Goal: Task Accomplishment & Management: Complete application form

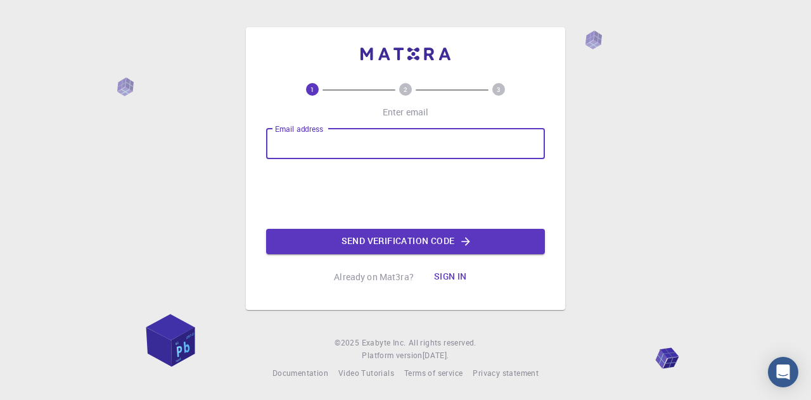
click at [384, 149] on input "Email address" at bounding box center [405, 144] width 279 height 30
type input "[EMAIL_ADDRESS][DOMAIN_NAME]"
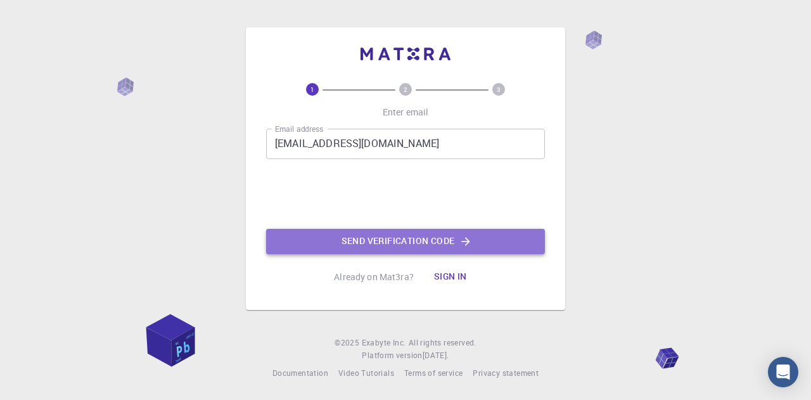
click at [407, 238] on button "Send verification code" at bounding box center [405, 241] width 279 height 25
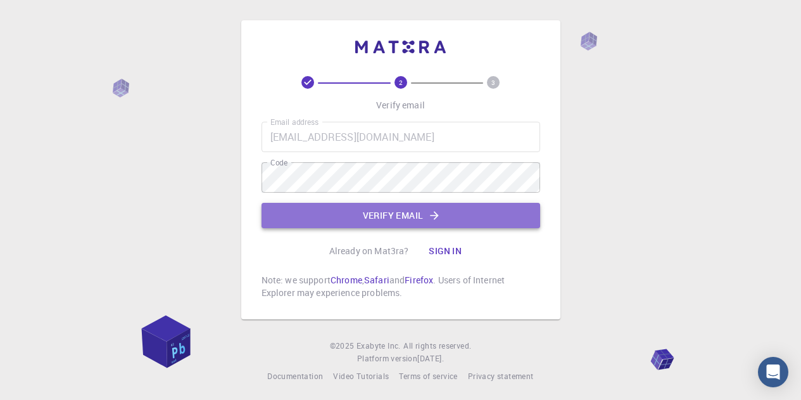
click at [360, 211] on button "Verify email" at bounding box center [401, 215] width 279 height 25
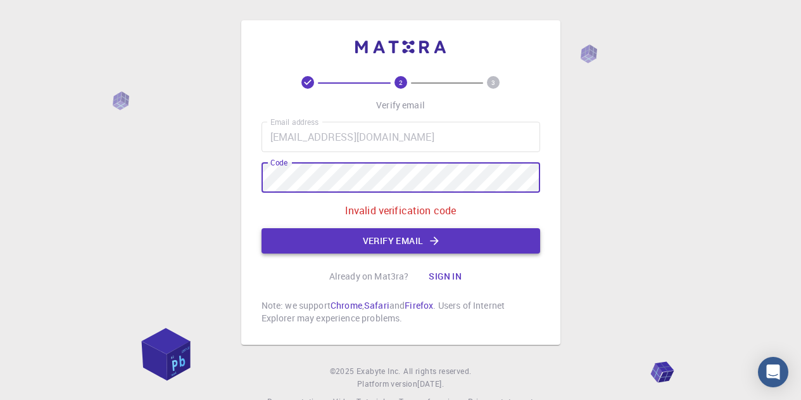
click at [373, 242] on button "Verify email" at bounding box center [401, 240] width 279 height 25
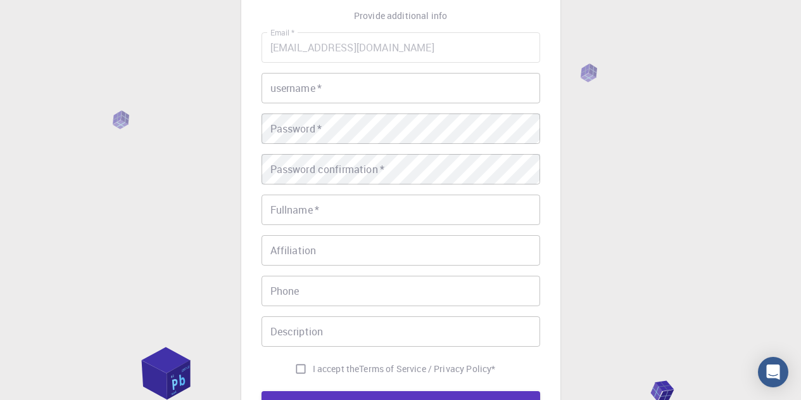
scroll to position [90, 0]
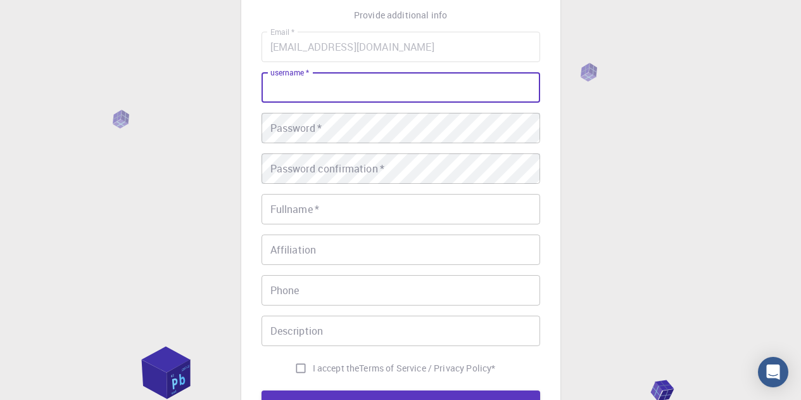
click at [326, 96] on input "username   *" at bounding box center [401, 87] width 279 height 30
type input "garg03"
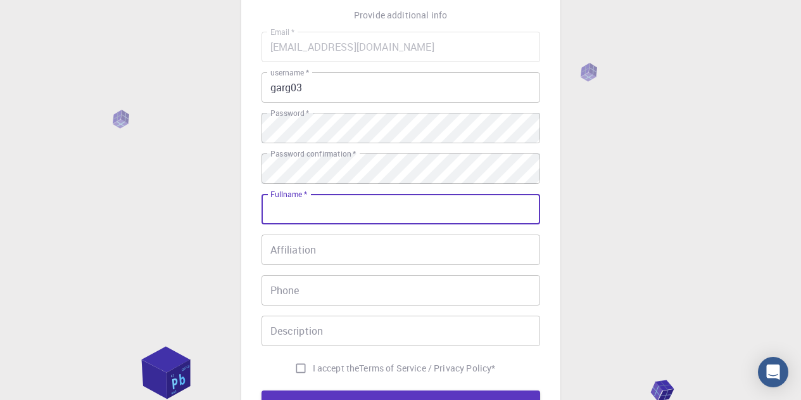
click at [309, 214] on input "Fullname   *" at bounding box center [401, 209] width 279 height 30
type input "[PERSON_NAME]"
type input "09582178777"
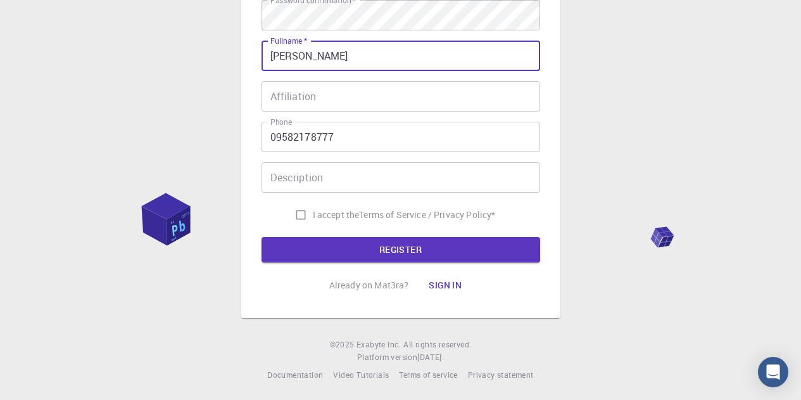
scroll to position [244, 0]
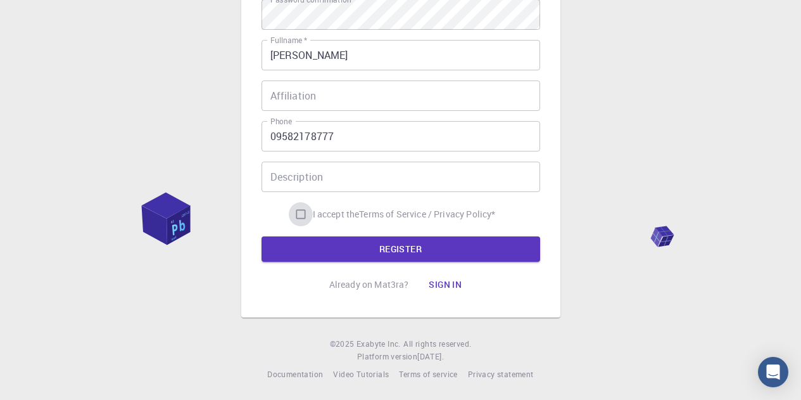
click at [296, 212] on input "I accept the Terms of Service / Privacy Policy *" at bounding box center [301, 214] width 24 height 24
checkbox input "true"
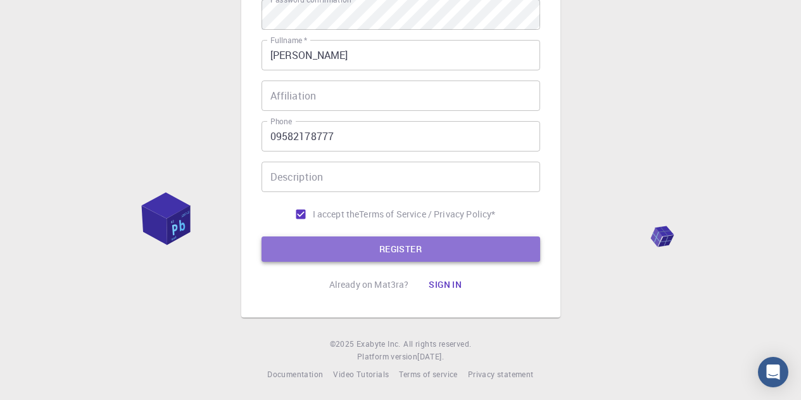
click at [324, 242] on button "REGISTER" at bounding box center [401, 248] width 279 height 25
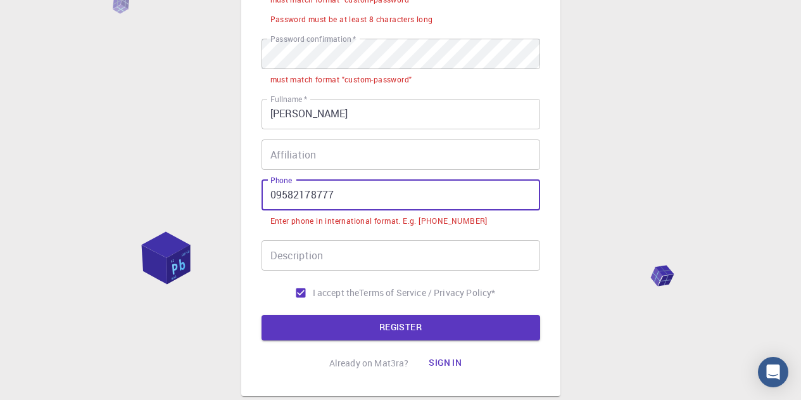
click at [277, 195] on input "09582178777" at bounding box center [401, 195] width 279 height 30
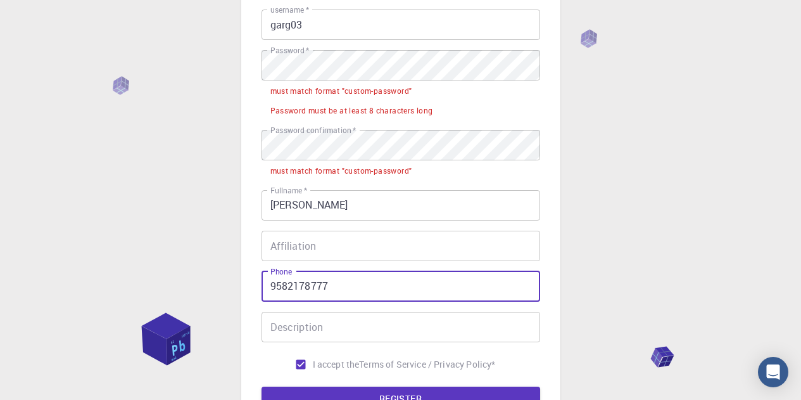
scroll to position [151, 0]
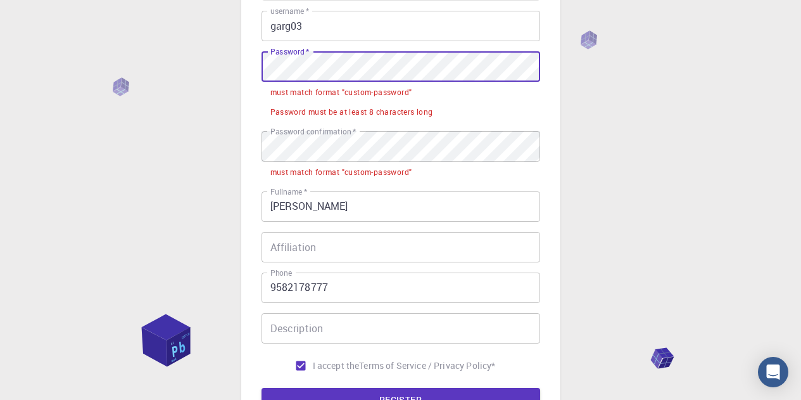
click at [254, 75] on div "3 Provide additional info Email   * [EMAIL_ADDRESS][DOMAIN_NAME] Email   * user…" at bounding box center [400, 169] width 319 height 600
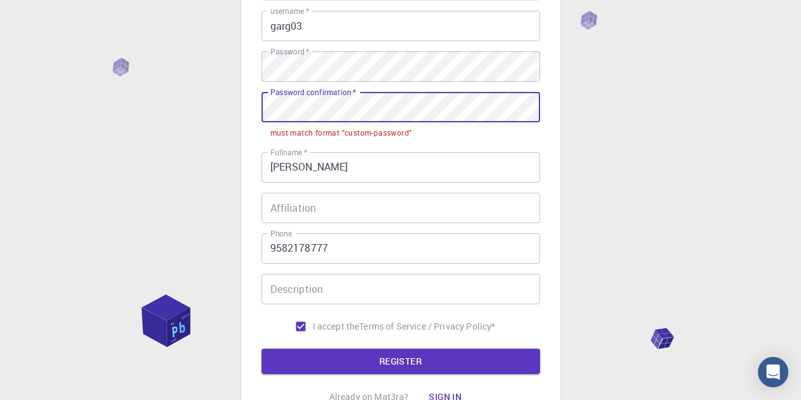
click at [206, 130] on div "3 Provide additional info Email   * [EMAIL_ADDRESS][DOMAIN_NAME] Email   * user…" at bounding box center [400, 181] width 801 height 665
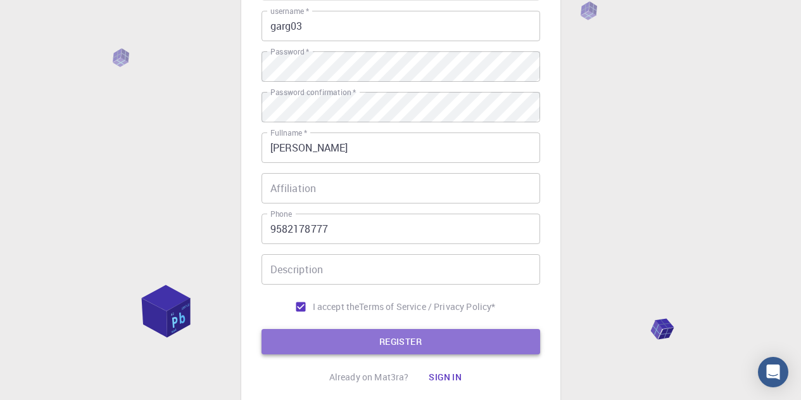
click at [325, 335] on button "REGISTER" at bounding box center [401, 341] width 279 height 25
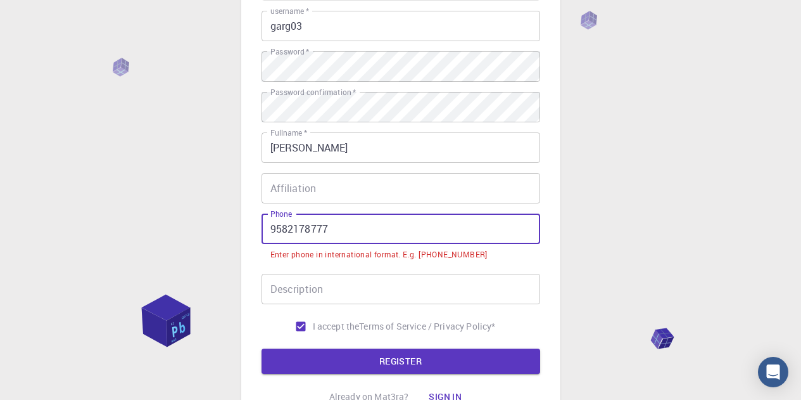
click at [269, 230] on input "9582178777" at bounding box center [401, 228] width 279 height 30
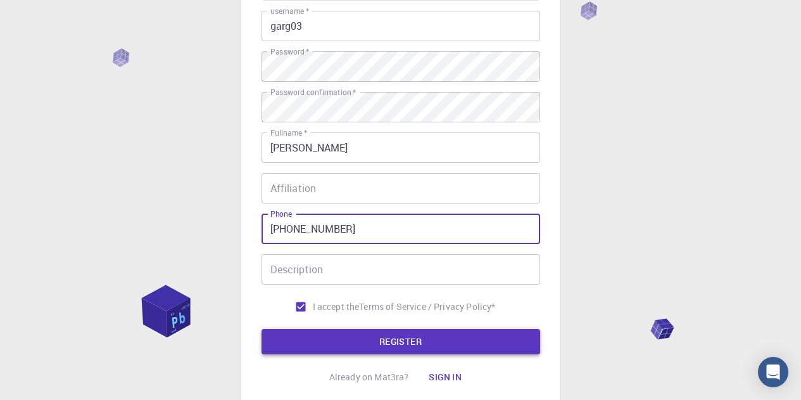
type input "[PHONE_NUMBER]"
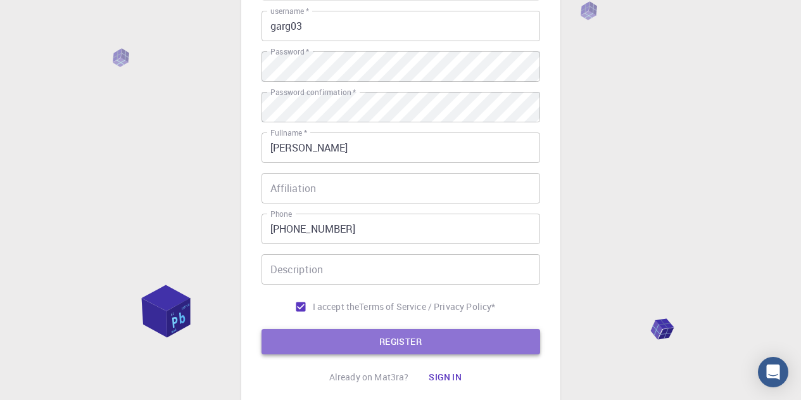
click at [366, 339] on button "REGISTER" at bounding box center [401, 341] width 279 height 25
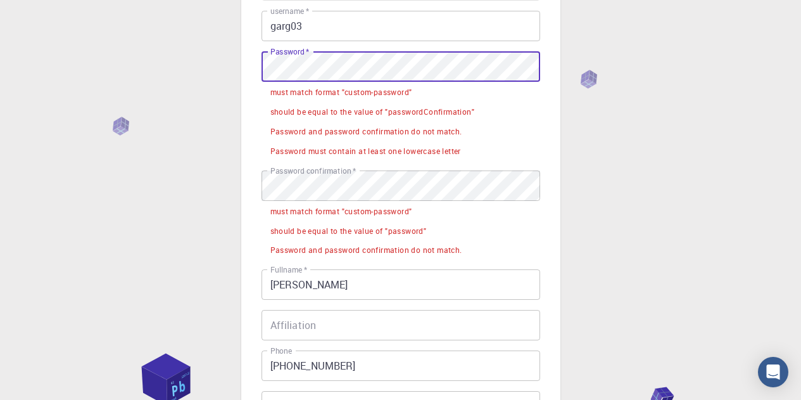
click at [209, 82] on div "3 Provide additional info Email   * [EMAIL_ADDRESS][DOMAIN_NAME] Email   * user…" at bounding box center [400, 240] width 801 height 782
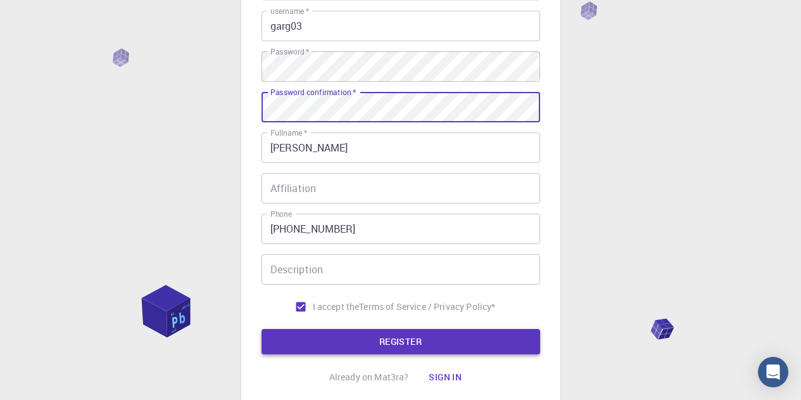
click at [394, 337] on button "REGISTER" at bounding box center [401, 341] width 279 height 25
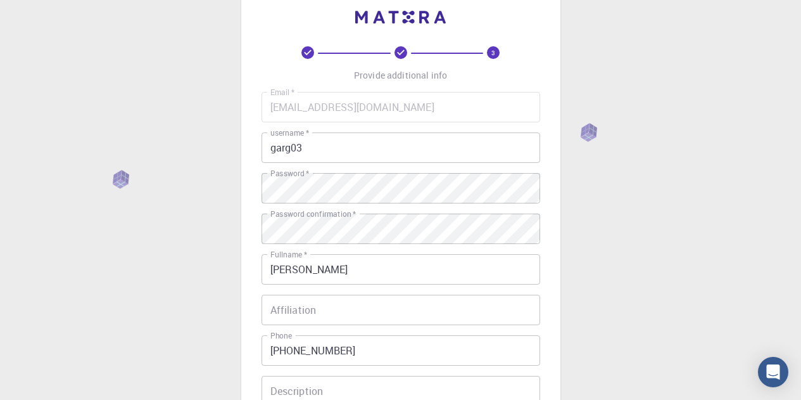
scroll to position [0, 0]
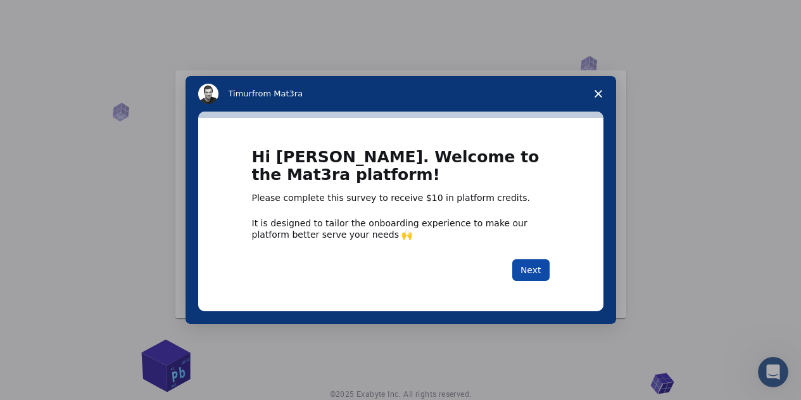
click at [532, 269] on button "Next" at bounding box center [530, 270] width 37 height 22
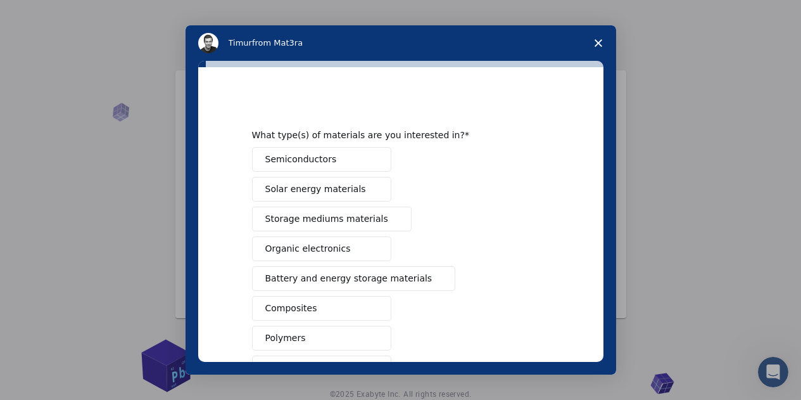
click at [598, 43] on polygon "Close survey" at bounding box center [599, 43] width 8 height 8
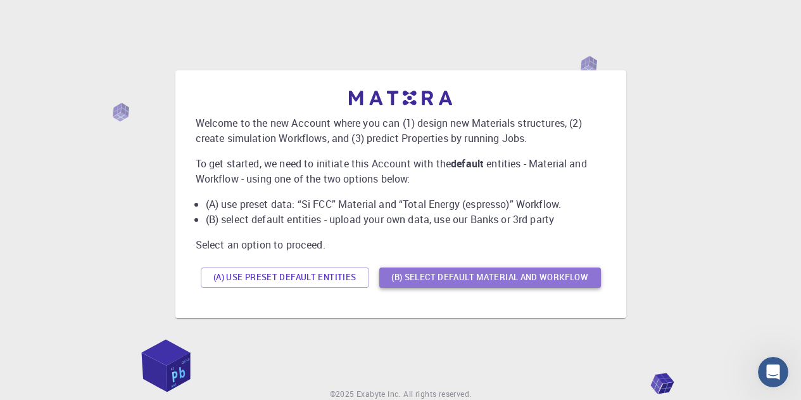
click at [455, 279] on button "(B) Select default material and workflow" at bounding box center [490, 277] width 222 height 20
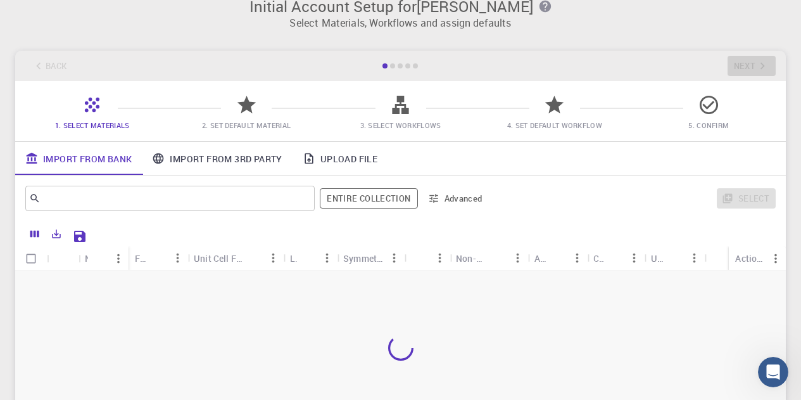
scroll to position [16, 0]
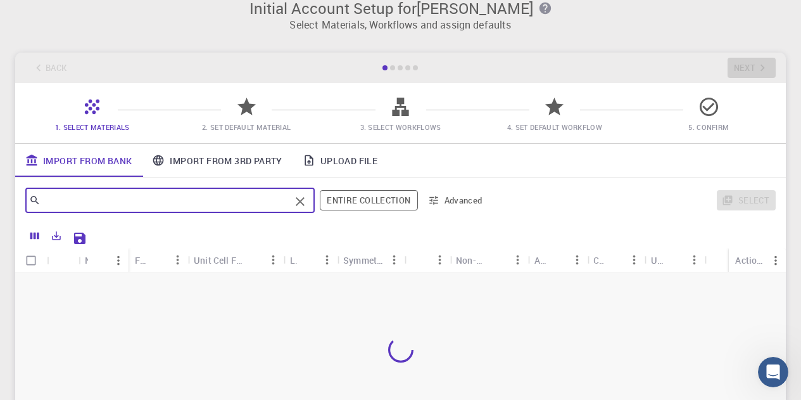
click at [125, 200] on input "text" at bounding box center [166, 200] width 250 height 18
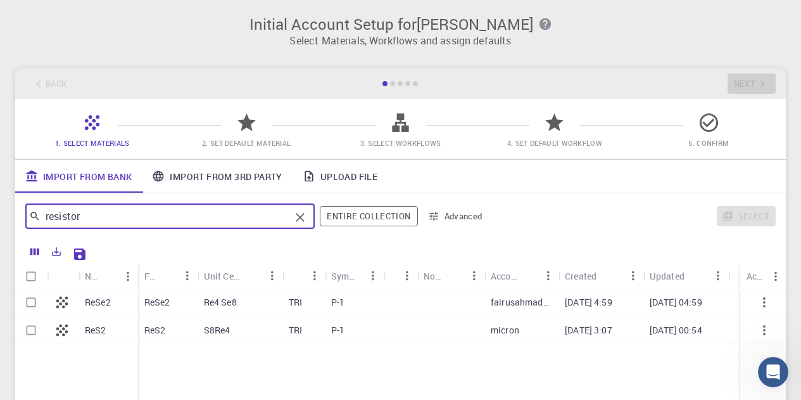
type input "resistor"
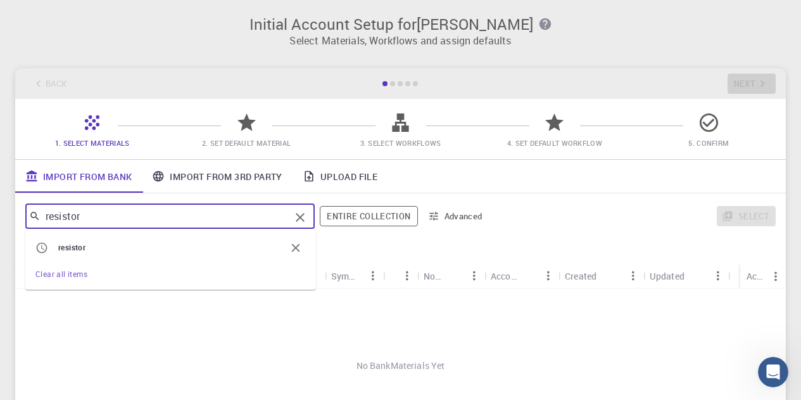
click at [92, 215] on input "resistor" at bounding box center [166, 216] width 250 height 18
click at [412, 129] on span "3. Select Workflows" at bounding box center [401, 134] width 144 height 30
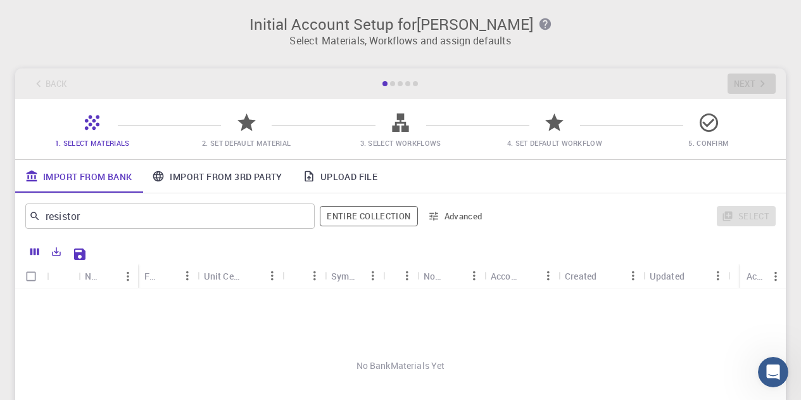
click at [240, 129] on icon at bounding box center [247, 122] width 22 height 22
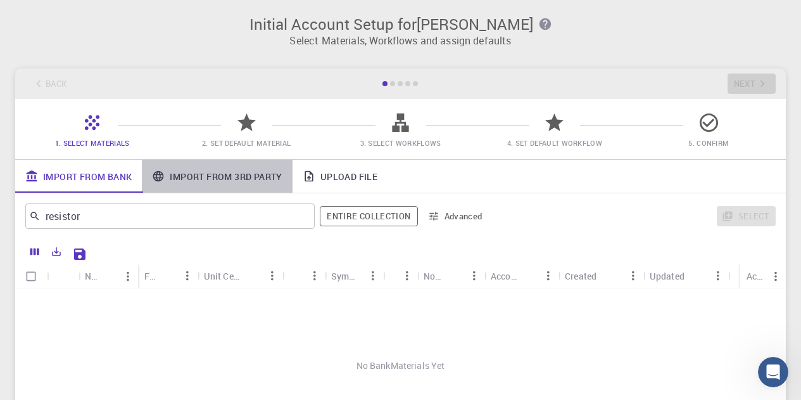
click at [222, 175] on link "Import From 3rd Party" at bounding box center [217, 176] width 150 height 33
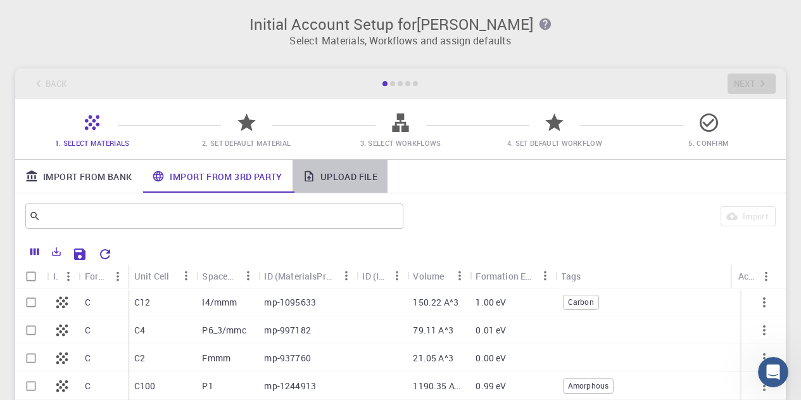
click at [348, 176] on link "Upload File" at bounding box center [340, 176] width 95 height 33
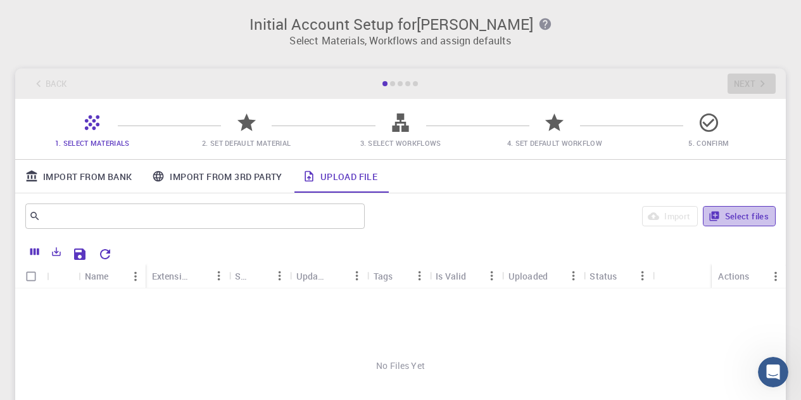
click at [728, 210] on button "Select files" at bounding box center [739, 216] width 73 height 20
